Goal: Information Seeking & Learning: Learn about a topic

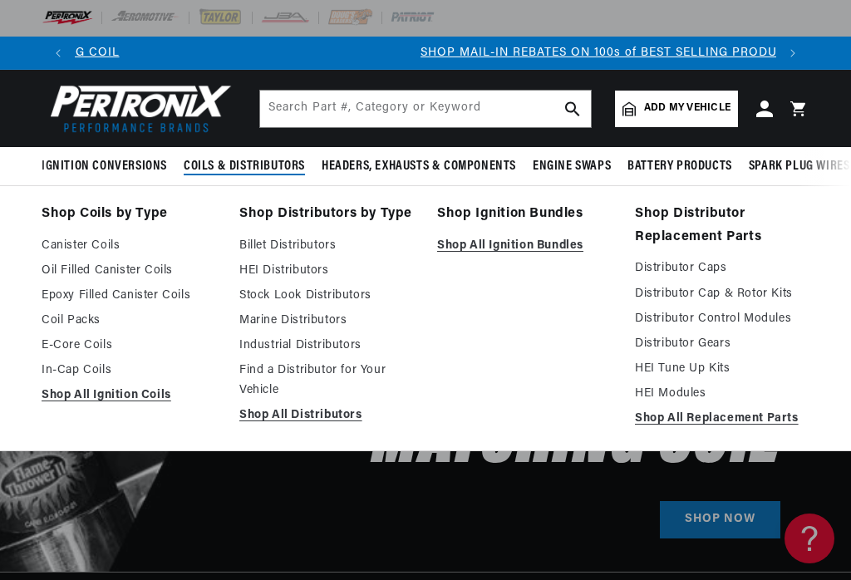
scroll to position [0, 701]
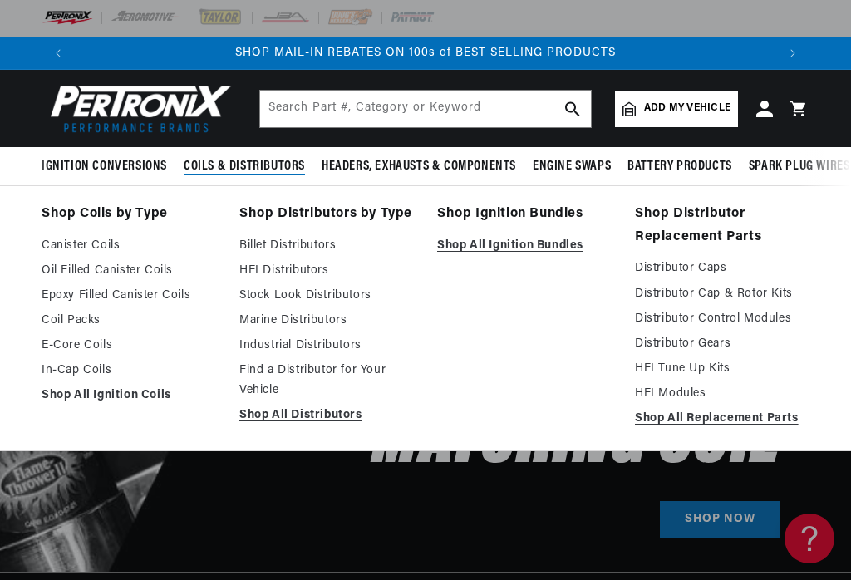
click at [727, 321] on link "Distributor Control Modules" at bounding box center [722, 319] width 175 height 20
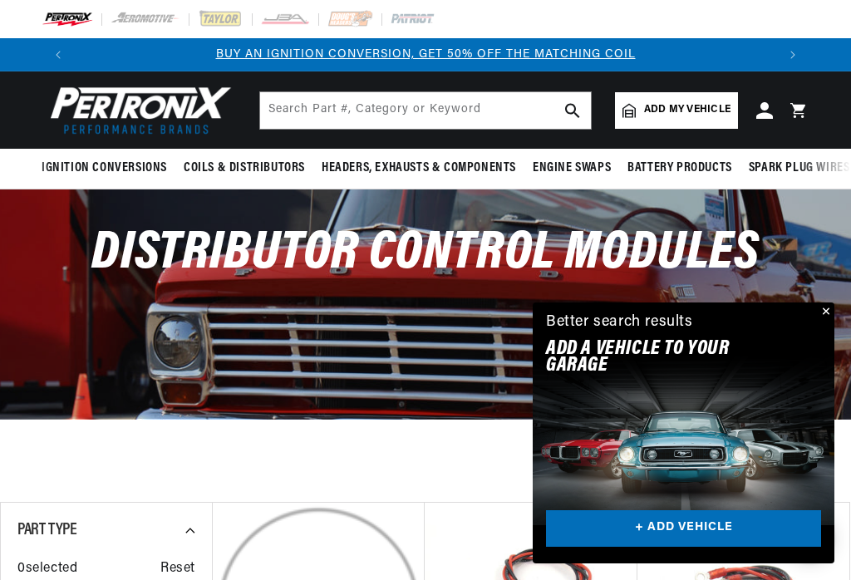
click at [825, 316] on button "Close" at bounding box center [824, 312] width 20 height 20
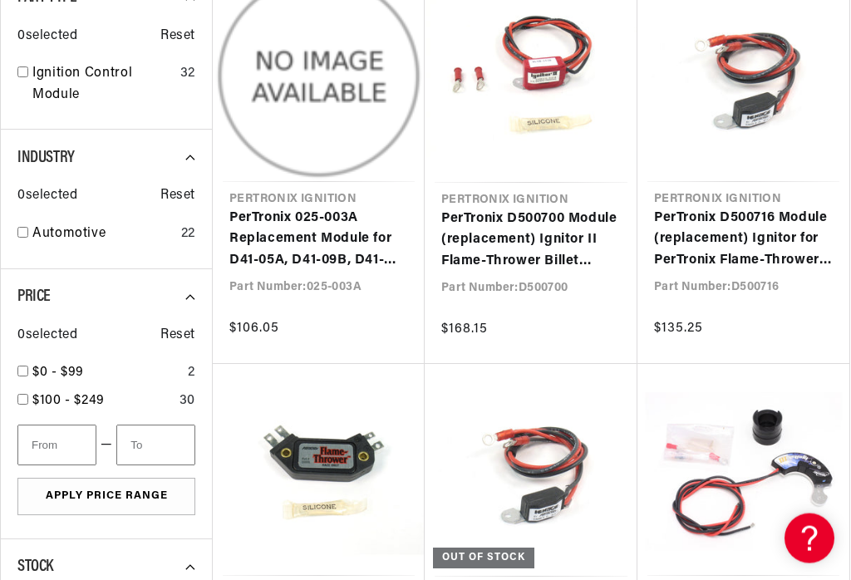
scroll to position [533, 0]
click at [526, 247] on link "PerTronix D500700 Module (replacement) Ignitor II Flame-Thrower Billet Distribu…" at bounding box center [530, 241] width 179 height 64
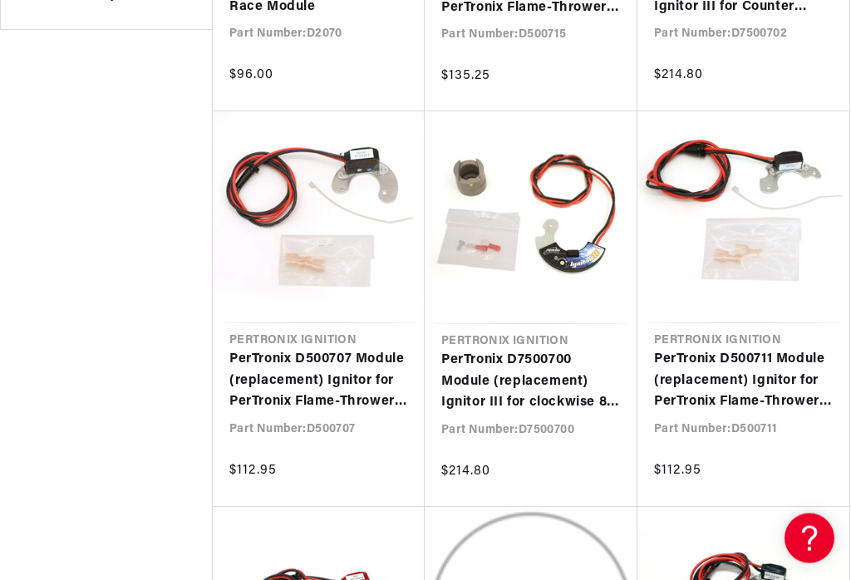
scroll to position [0, 0]
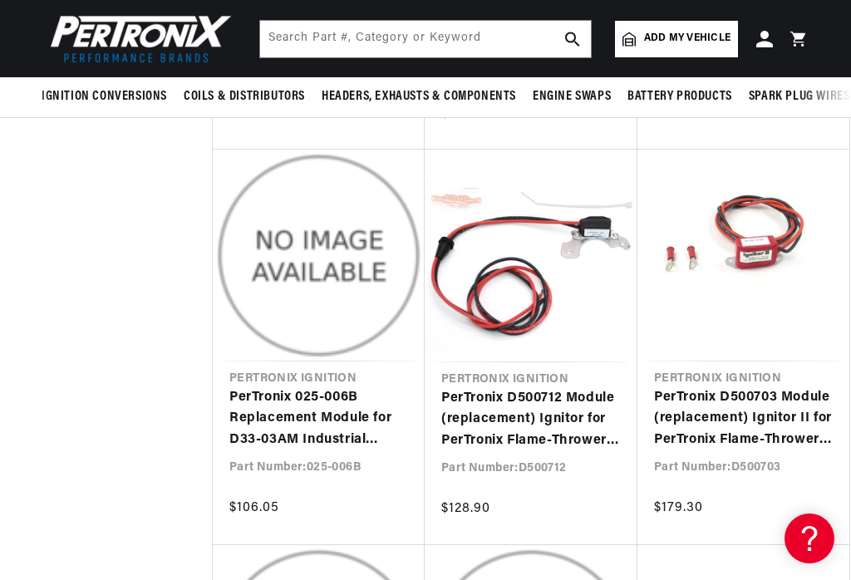
scroll to position [3520, 0]
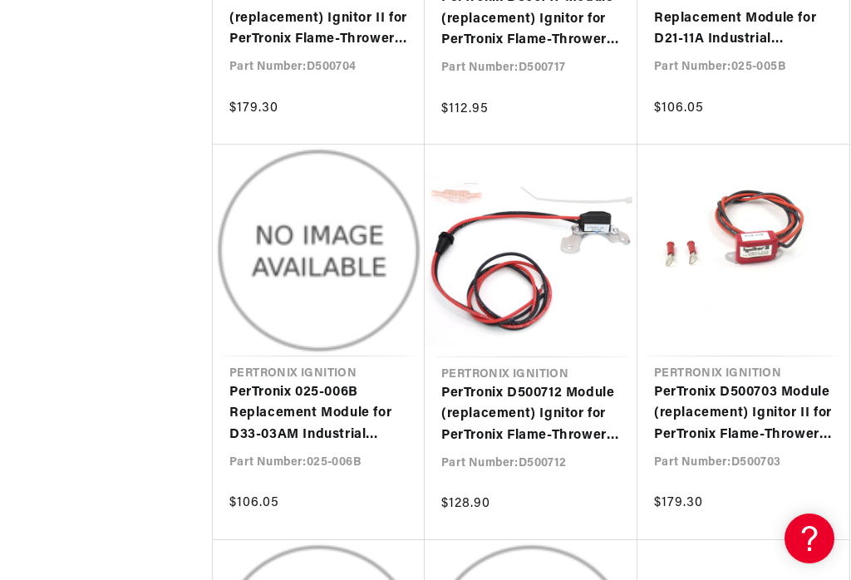
click at [741, 416] on link "PerTronix D500703 Module (replacement) Ignitor II for PerTronix Flame-Thrower V…" at bounding box center [743, 414] width 179 height 64
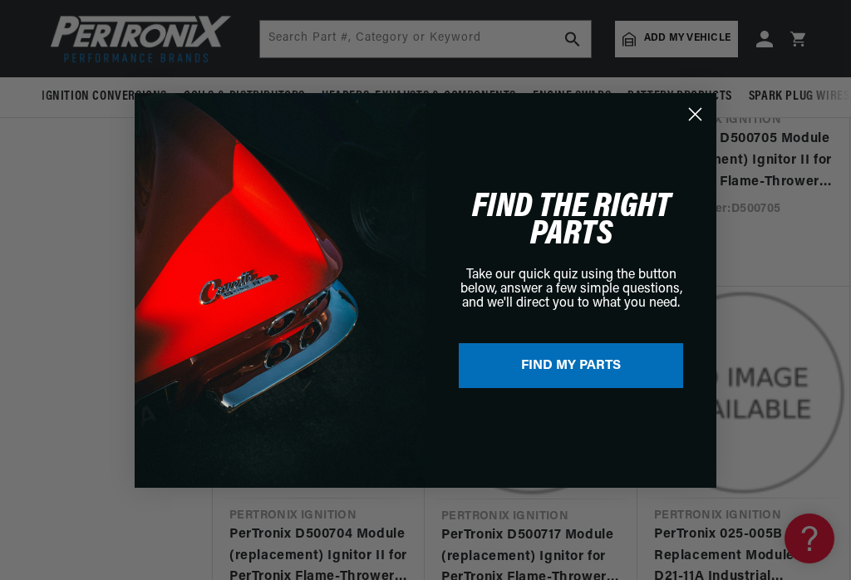
scroll to position [0, 1403]
click at [689, 115] on circle "Close dialog" at bounding box center [694, 113] width 27 height 27
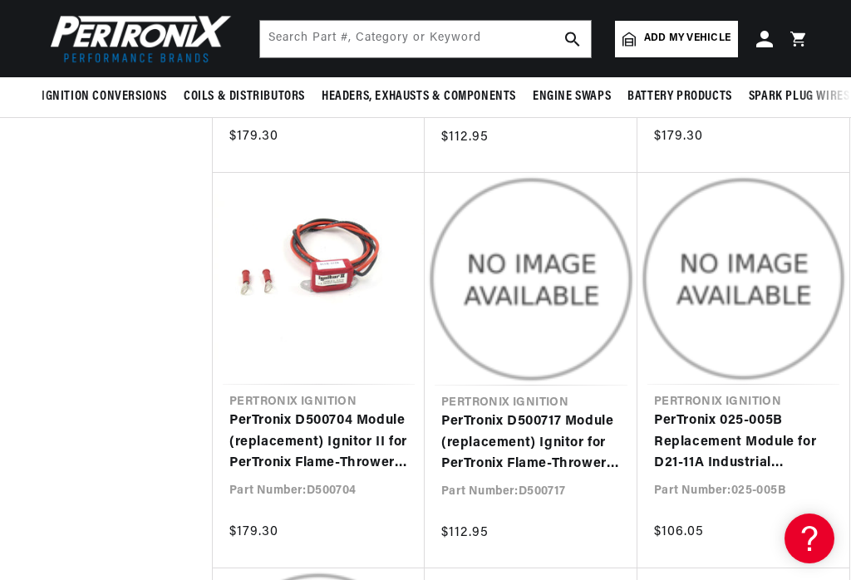
scroll to position [0, 0]
click at [328, 411] on link "PerTronix D500704 Module (replacement) Ignitor II for PerTronix Flame-Thrower R…" at bounding box center [318, 443] width 179 height 64
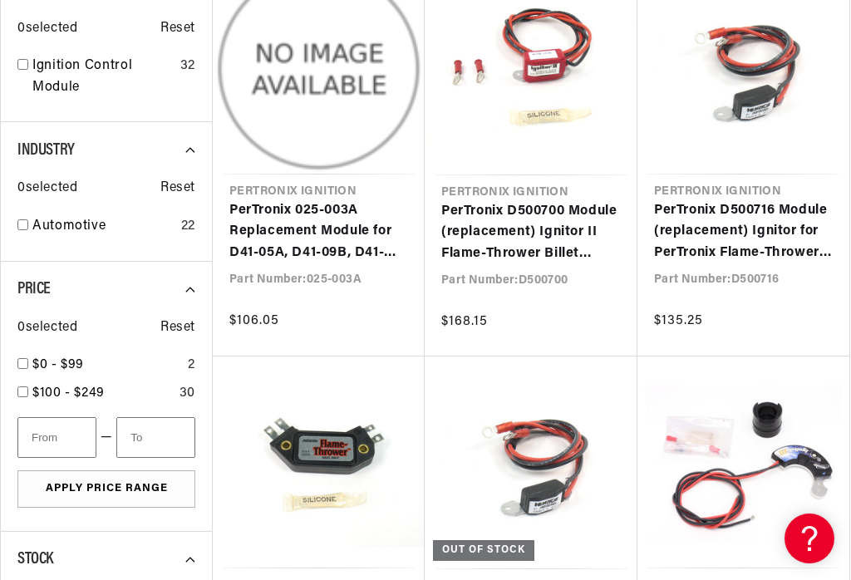
scroll to position [0, 701]
click at [307, 241] on link "PerTronix 025-003A Replacement Module for D41-05A, D41-09B, D41-10B, D41-11B, D…" at bounding box center [318, 232] width 179 height 64
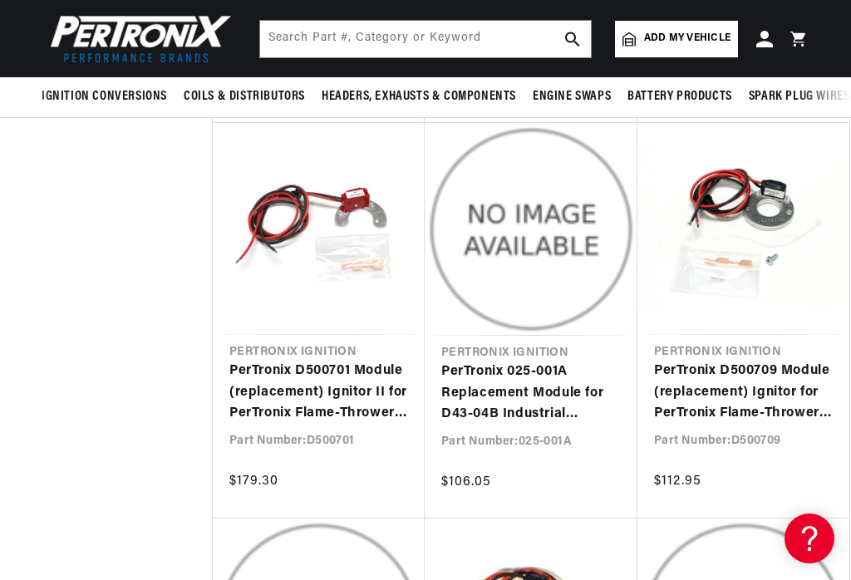
scroll to position [1563, 0]
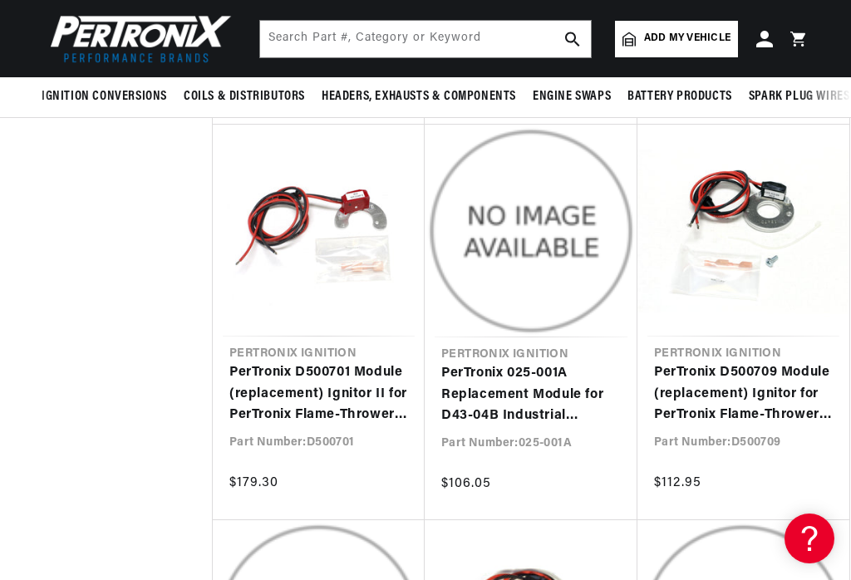
click at [332, 396] on link "PerTronix D500701 Module (replacement) Ignitor II for PerTronix Flame-Thrower B…" at bounding box center [318, 394] width 179 height 64
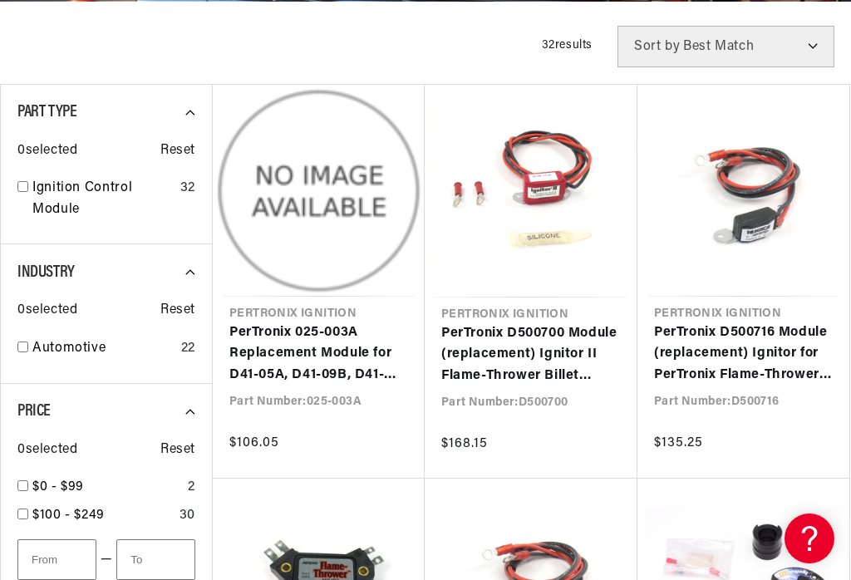
scroll to position [0, 701]
click at [736, 352] on link "PerTronix D500716 Module (replacement) Ignitor for PerTronix Flame-Thrower Ford…" at bounding box center [743, 354] width 179 height 64
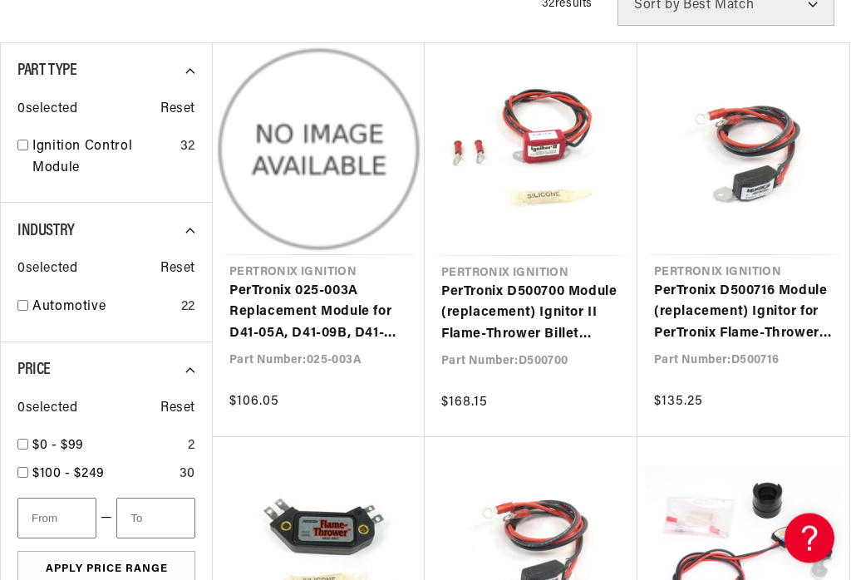
scroll to position [460, 0]
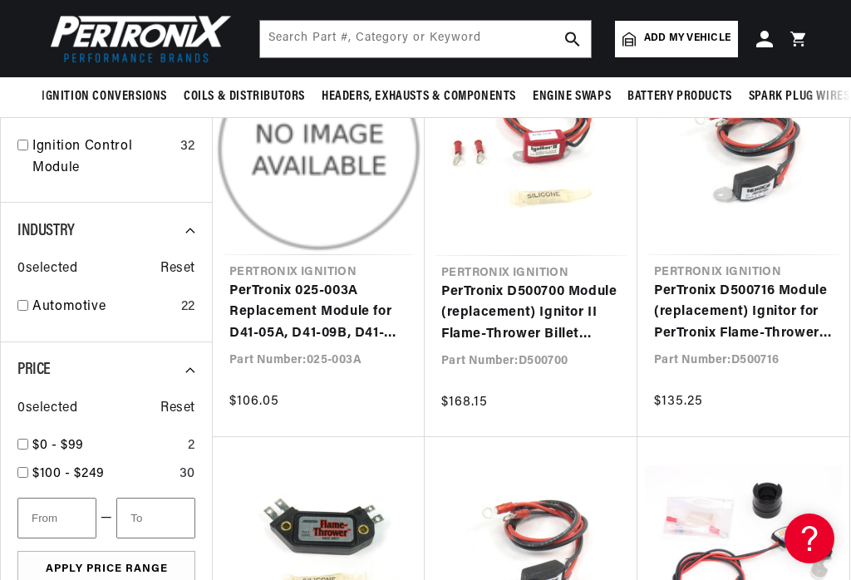
click at [534, 314] on link "PerTronix D500700 Module (replacement) Ignitor II Flame-Thrower Billet Distribu…" at bounding box center [530, 314] width 179 height 64
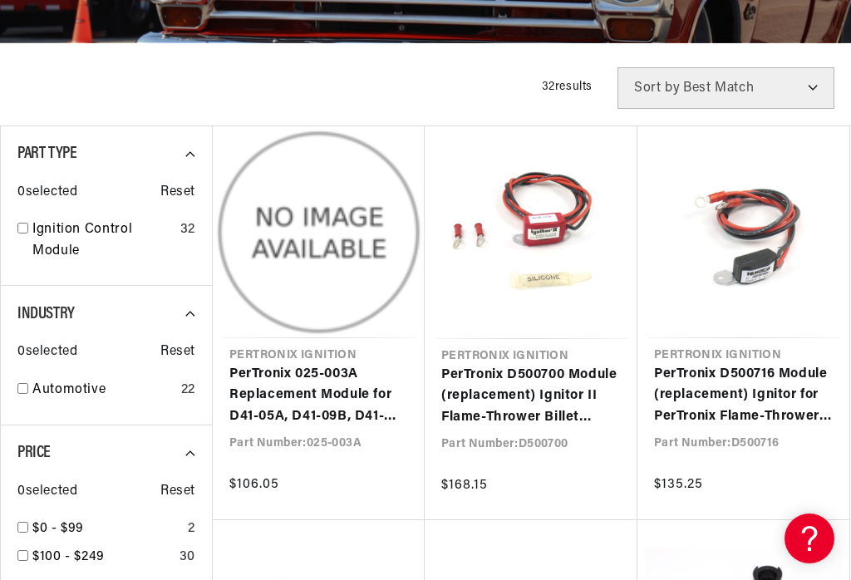
scroll to position [396, 0]
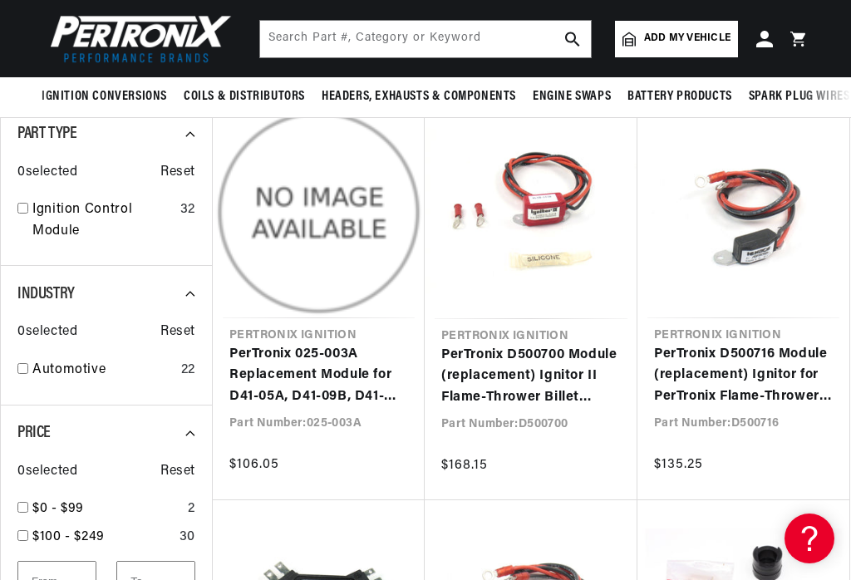
click at [524, 376] on link "PerTronix D500700 Module (replacement) Ignitor II Flame-Thrower Billet Distribu…" at bounding box center [530, 377] width 179 height 64
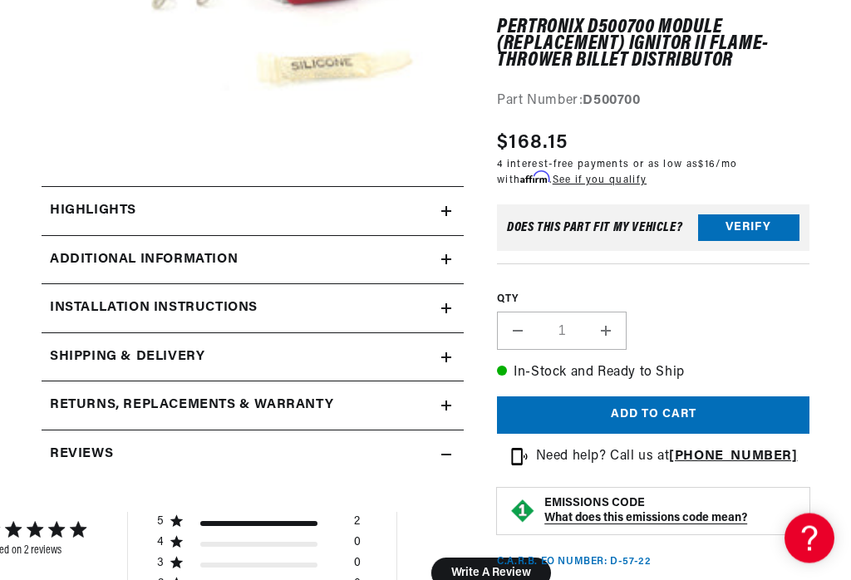
scroll to position [449, 0]
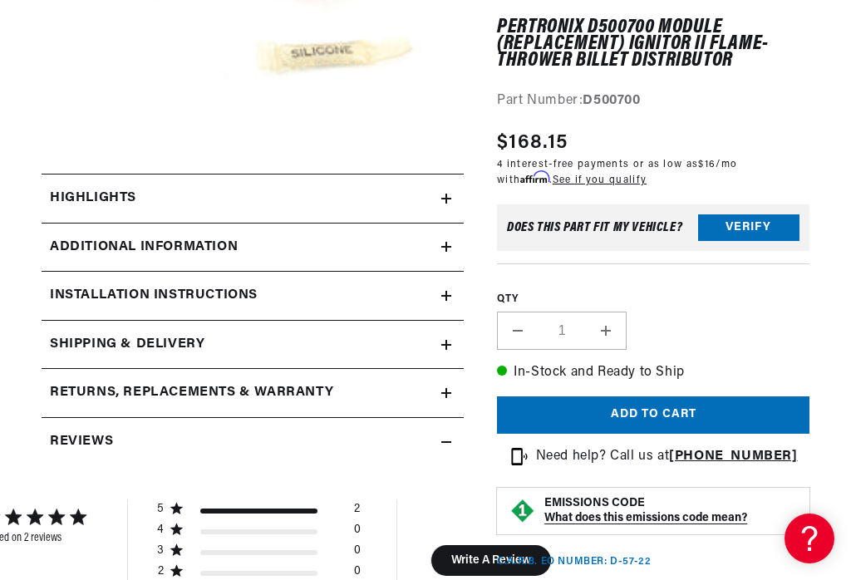
click at [454, 245] on summary "Additional Information" at bounding box center [253, 248] width 422 height 48
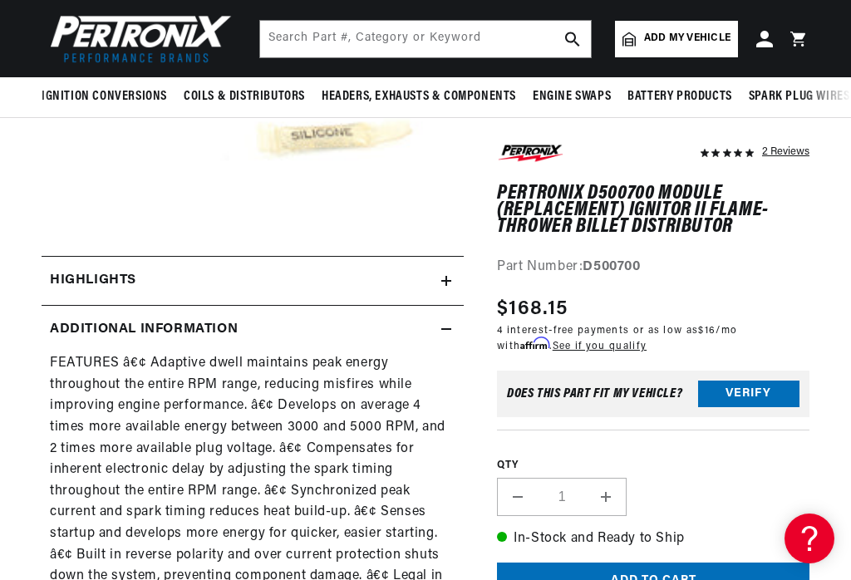
scroll to position [366, 0]
click at [444, 325] on icon at bounding box center [446, 330] width 10 height 10
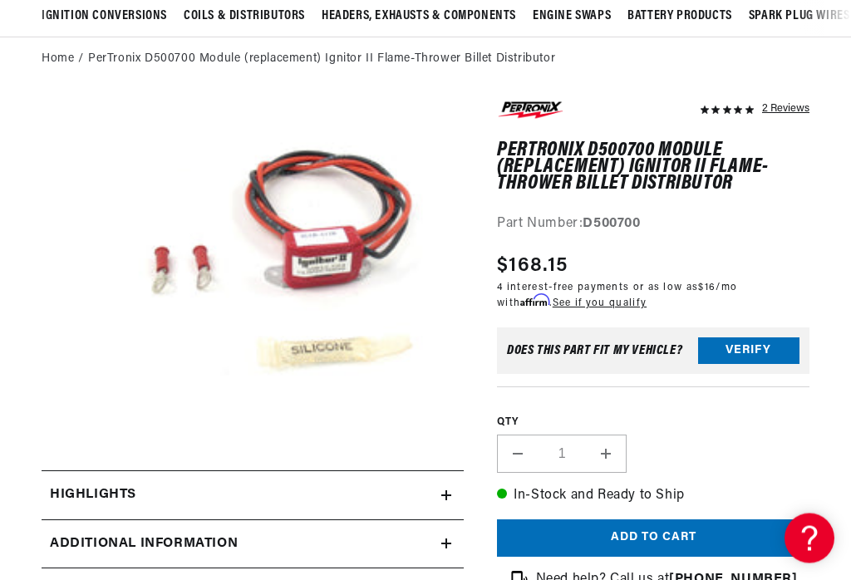
scroll to position [153, 0]
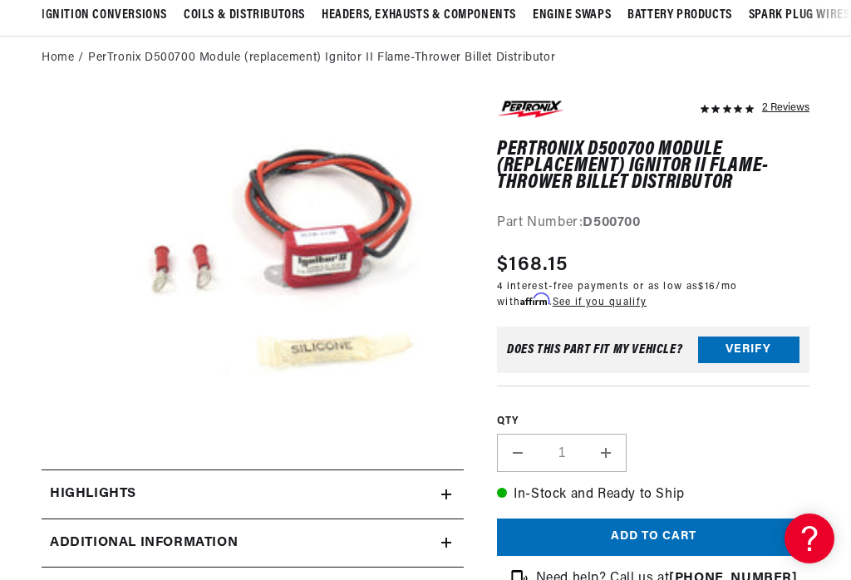
click at [743, 351] on button "Verify" at bounding box center [748, 350] width 101 height 27
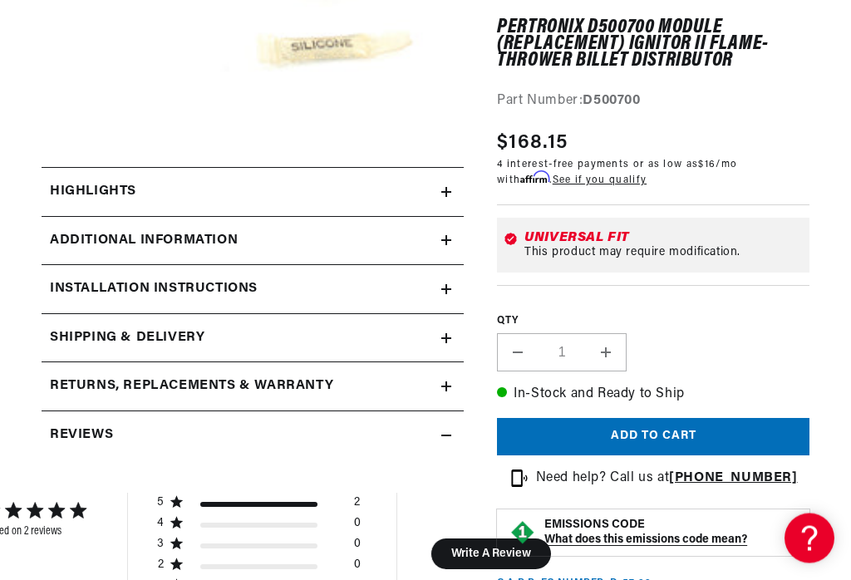
scroll to position [456, 0]
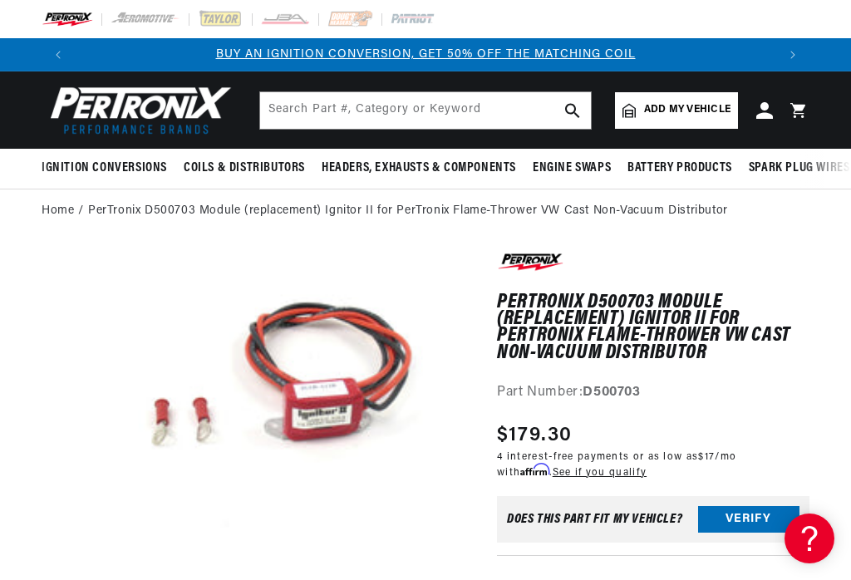
scroll to position [0, 191]
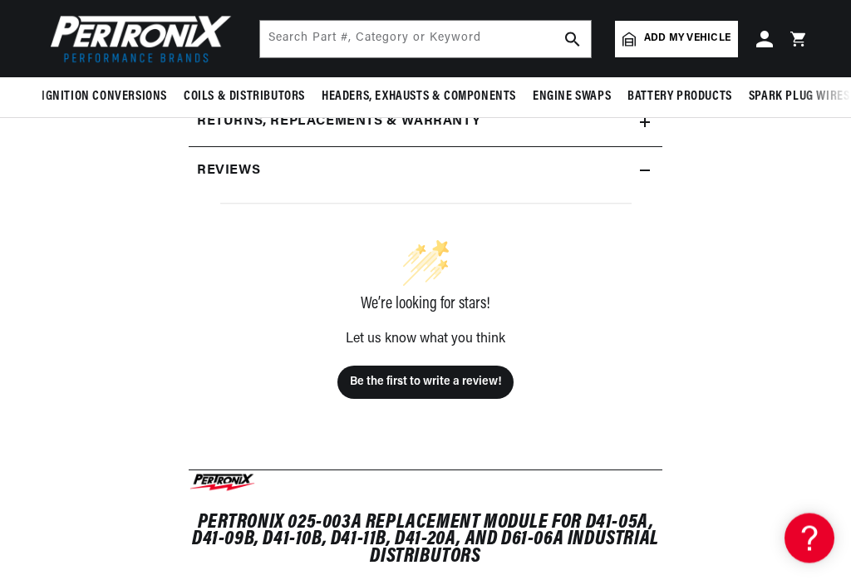
scroll to position [283, 0]
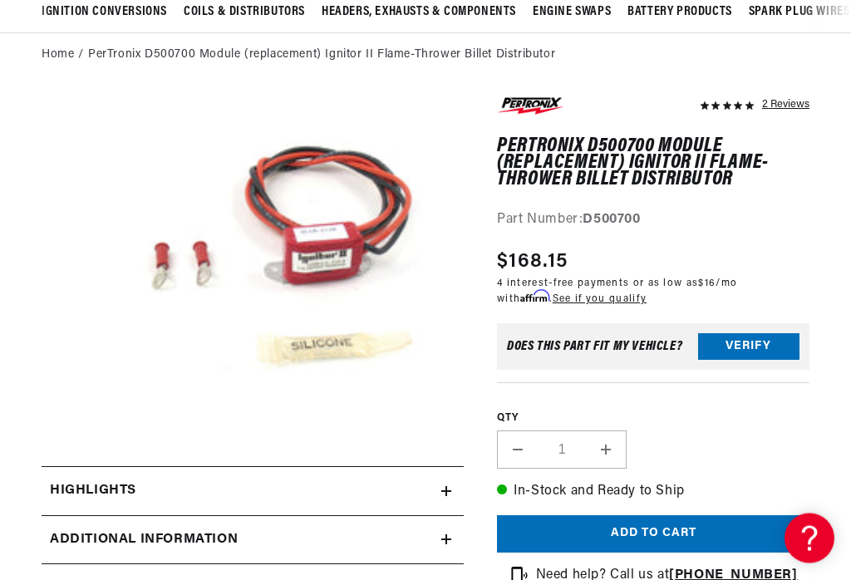
scroll to position [131, 0]
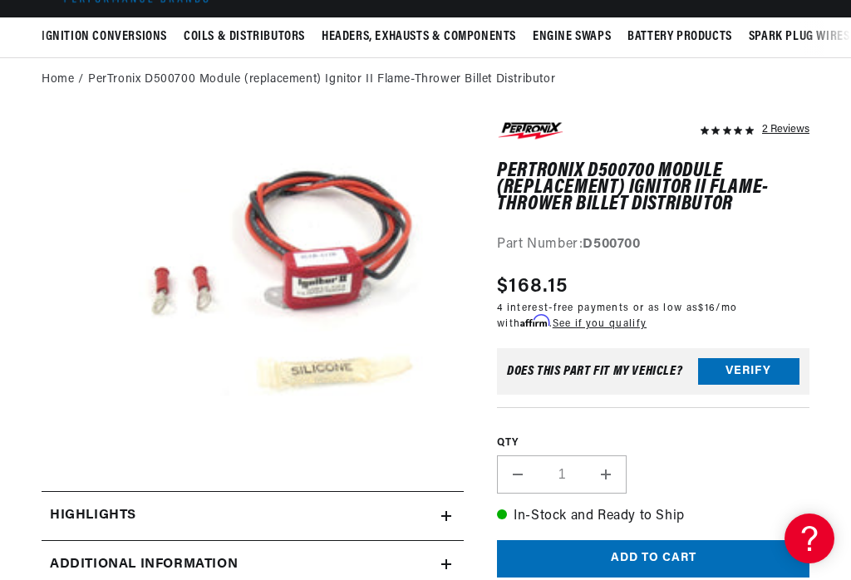
click at [786, 131] on div "2 Reviews" at bounding box center [785, 129] width 47 height 20
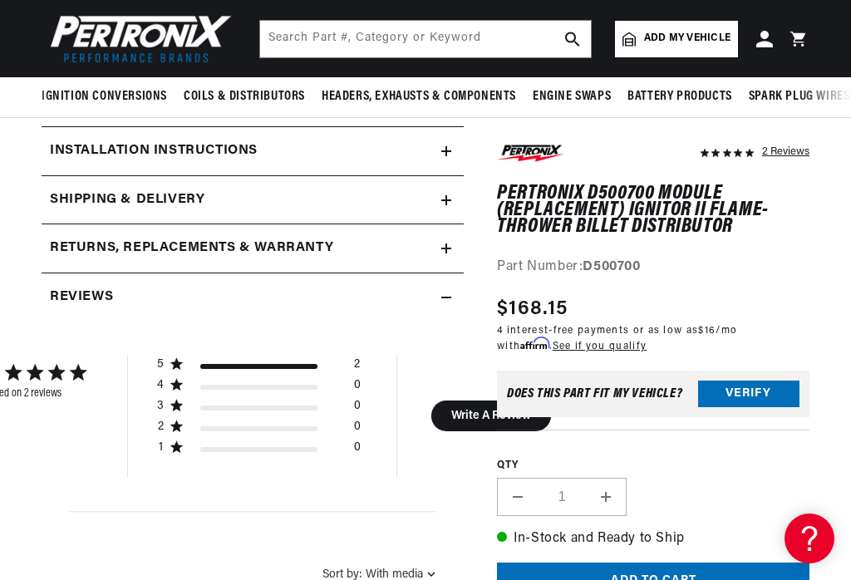
scroll to position [593, 0]
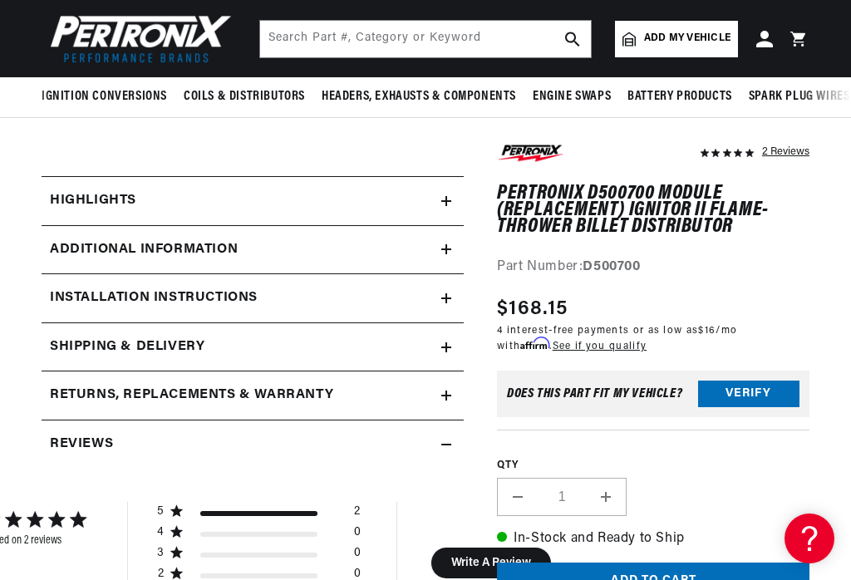
click at [445, 202] on icon at bounding box center [446, 201] width 10 height 10
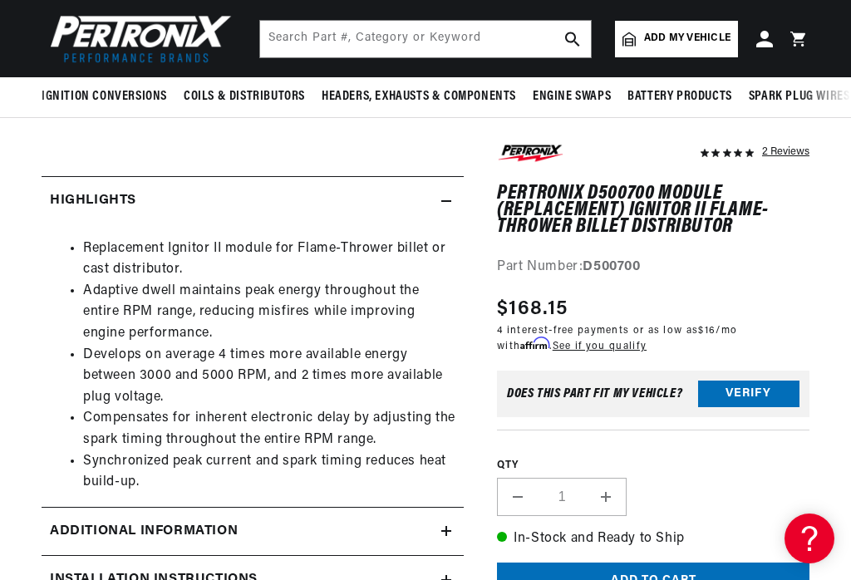
scroll to position [0, 701]
click at [455, 199] on summary "Highlights" at bounding box center [253, 201] width 422 height 48
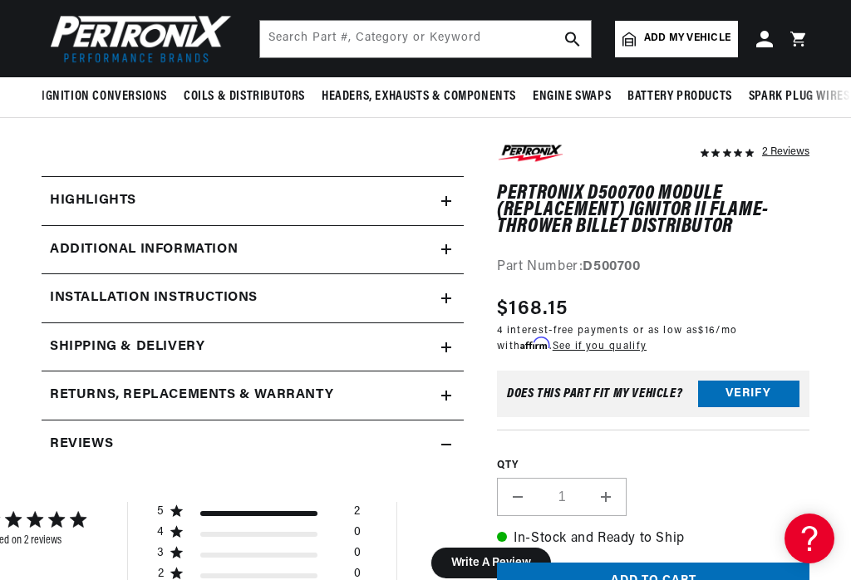
scroll to position [0, 1403]
click at [444, 250] on icon at bounding box center [446, 249] width 10 height 10
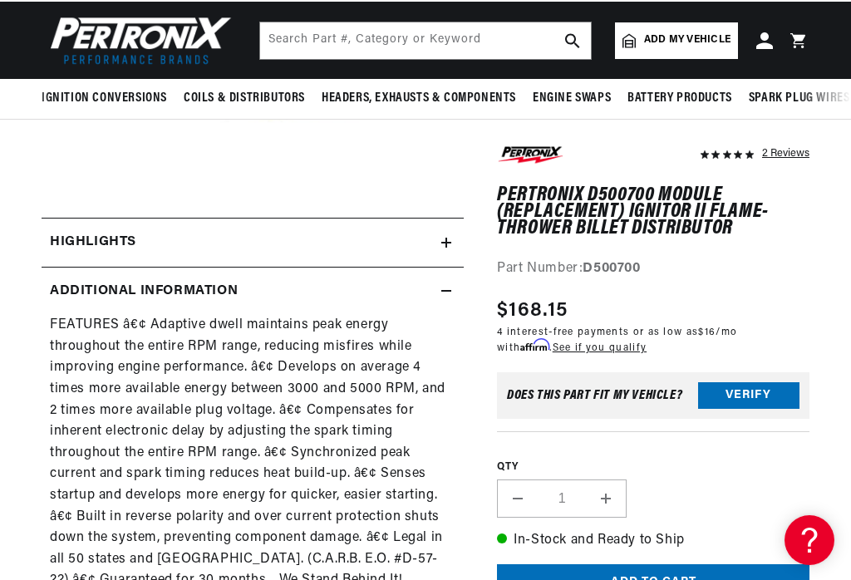
scroll to position [400, 0]
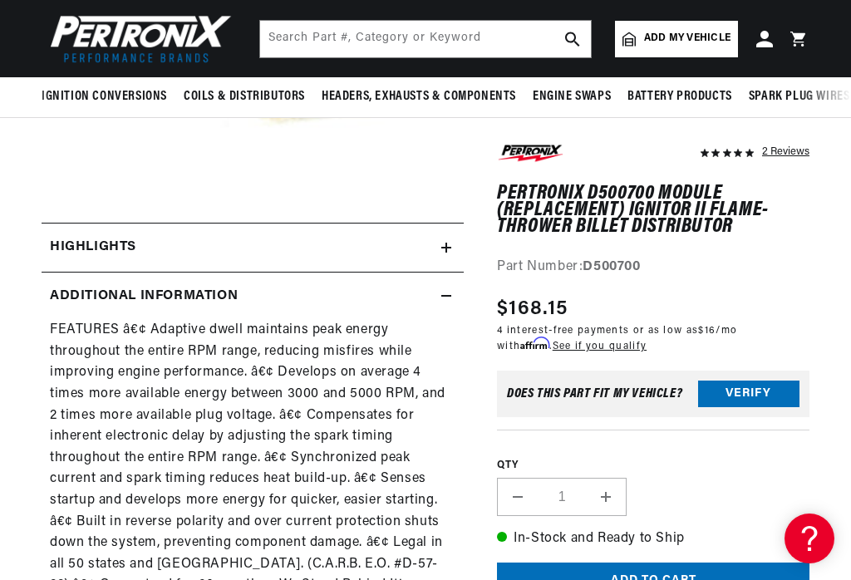
click at [450, 296] on icon at bounding box center [446, 296] width 10 height 0
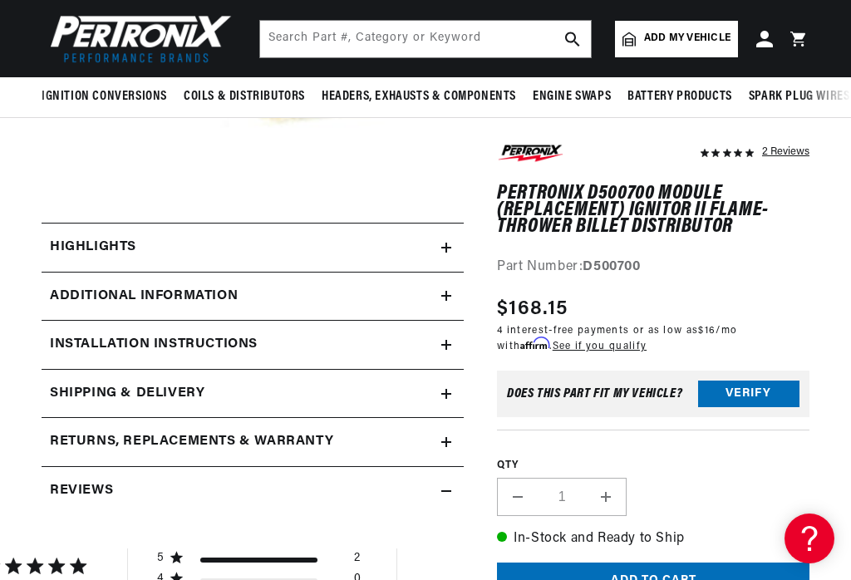
click at [448, 340] on icon at bounding box center [446, 345] width 10 height 10
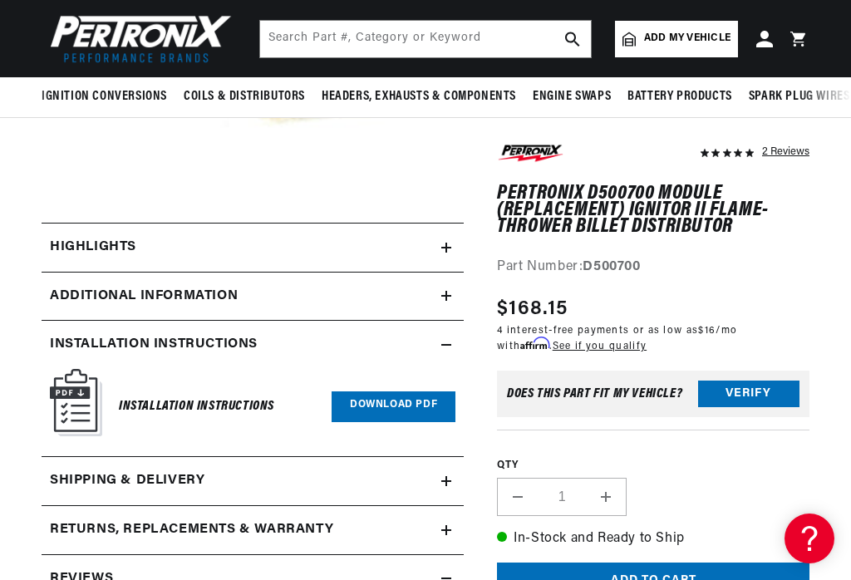
scroll to position [0, 1403]
click at [401, 403] on link "Download PDF" at bounding box center [394, 406] width 124 height 31
